Goal: Download file/media

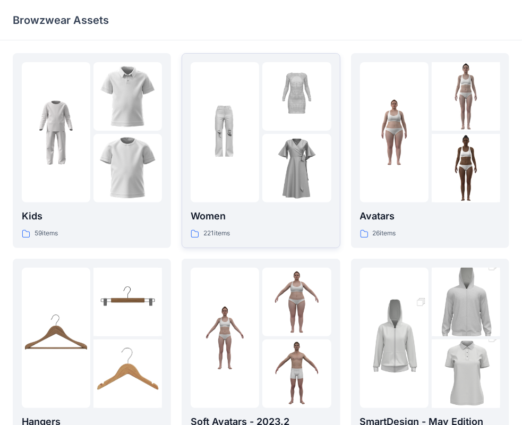
click at [261, 231] on div "221 items" at bounding box center [261, 233] width 140 height 11
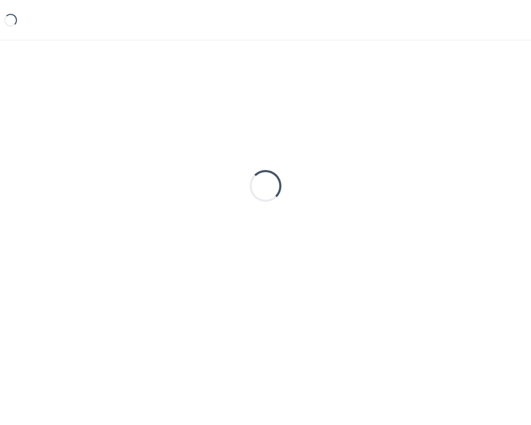
click at [261, 231] on div "Loading..." at bounding box center [265, 185] width 505 height 265
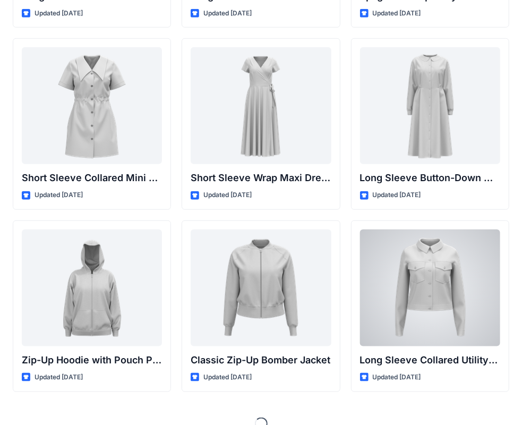
scroll to position [1781, 0]
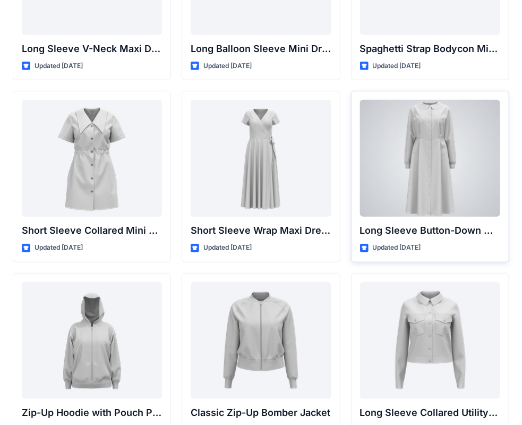
click at [412, 184] on div at bounding box center [430, 158] width 140 height 117
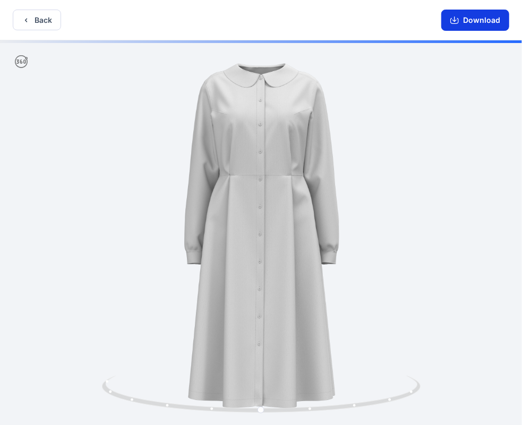
click at [474, 15] on button "Download" at bounding box center [475, 20] width 68 height 21
